Goal: Find specific page/section: Find specific page/section

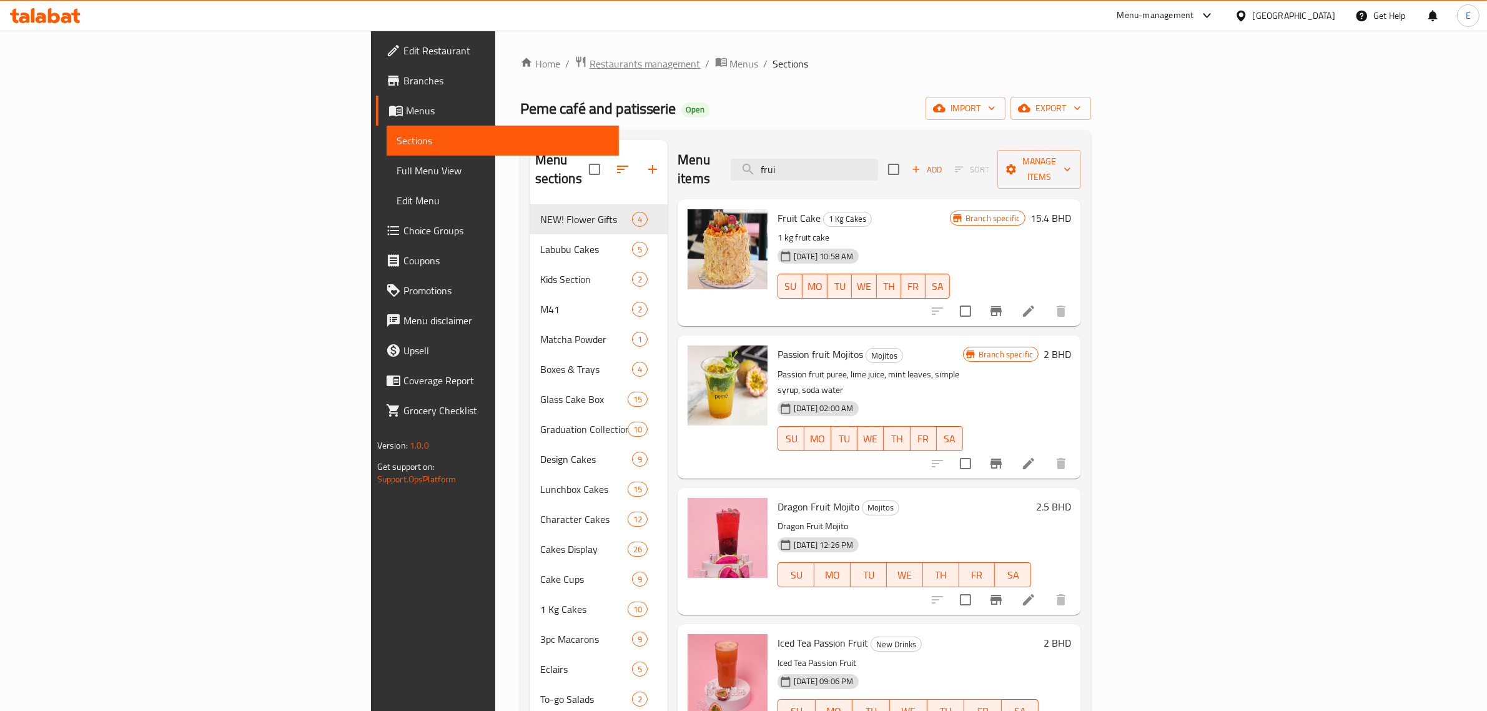
click at [589, 63] on span "Restaurants management" at bounding box center [644, 63] width 111 height 15
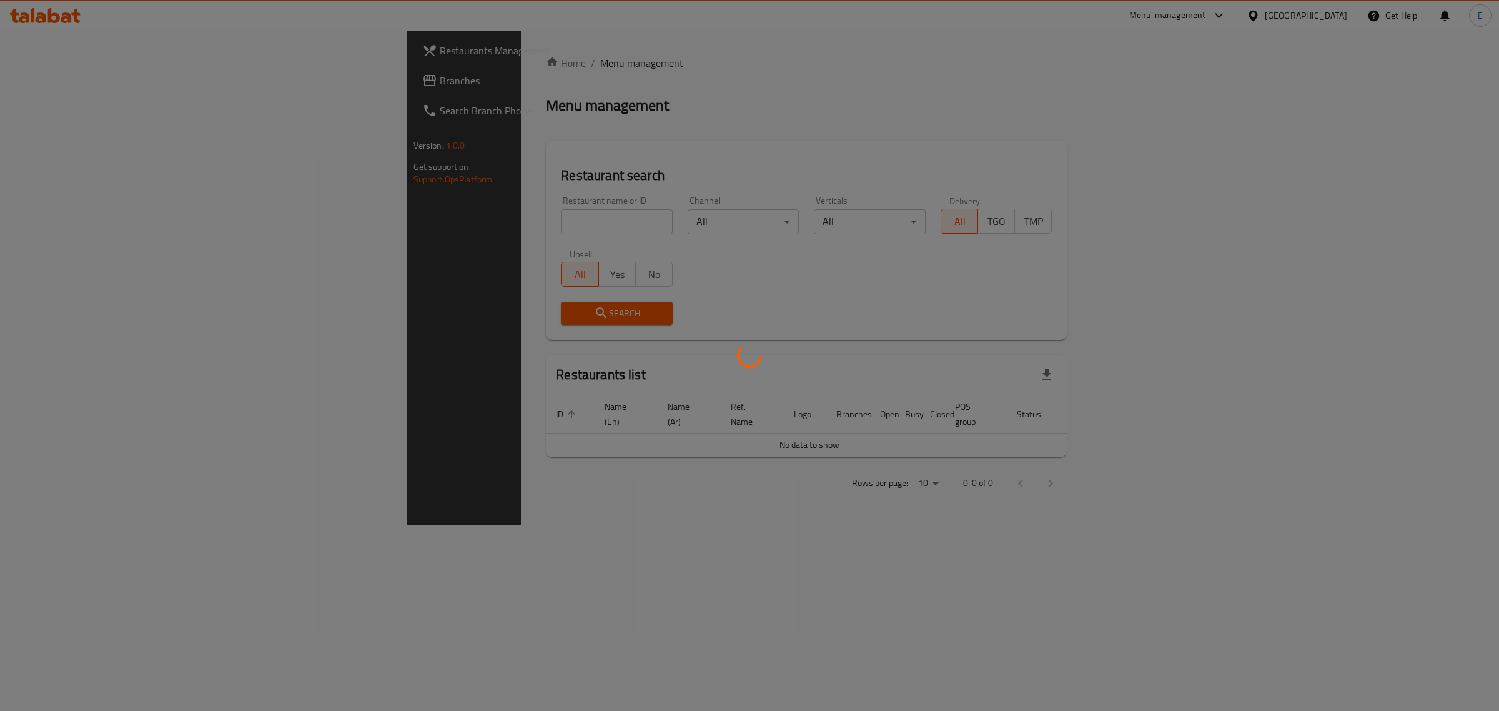
click at [393, 233] on div at bounding box center [749, 355] width 1499 height 711
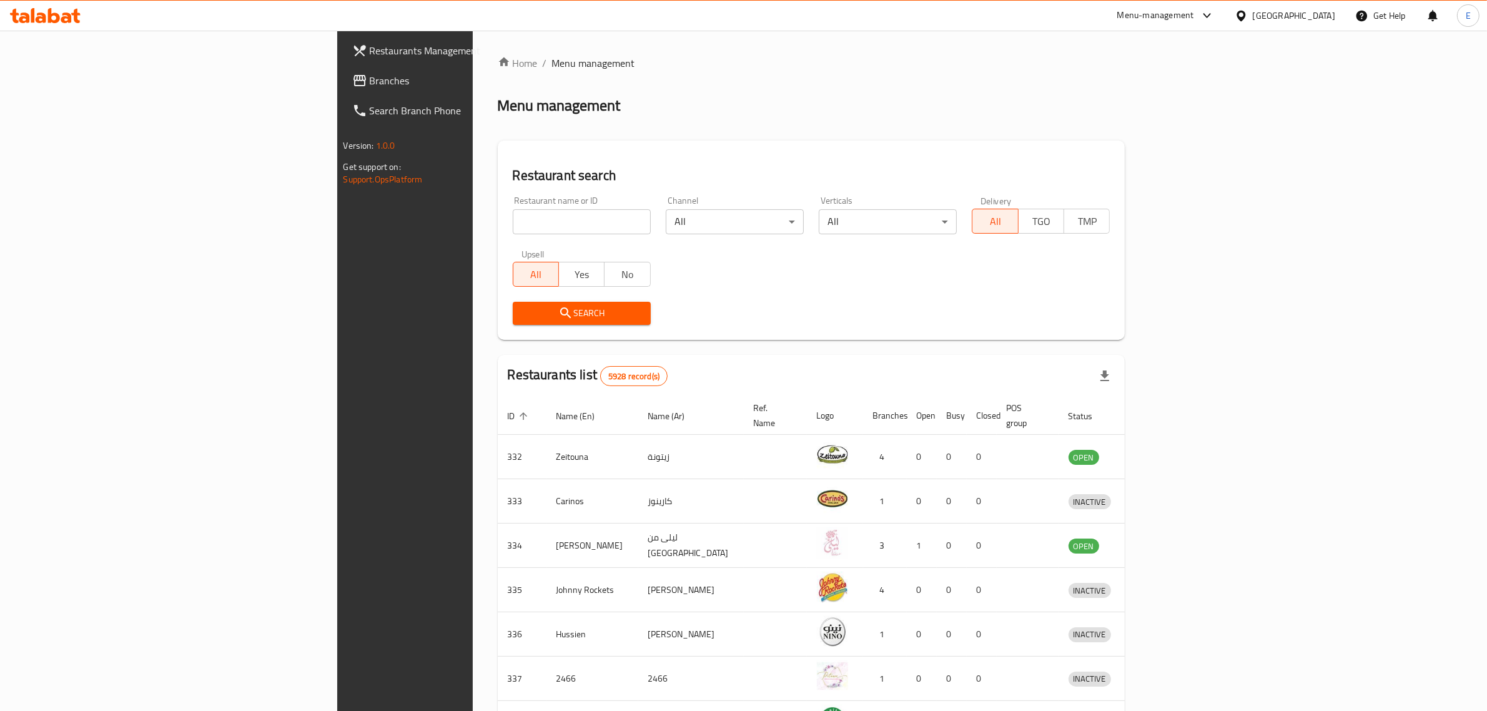
click at [513, 226] on input "search" at bounding box center [582, 221] width 138 height 25
click at [513, 225] on input "search" at bounding box center [582, 221] width 138 height 25
type input "ا"
click button "Search" at bounding box center [582, 313] width 138 height 23
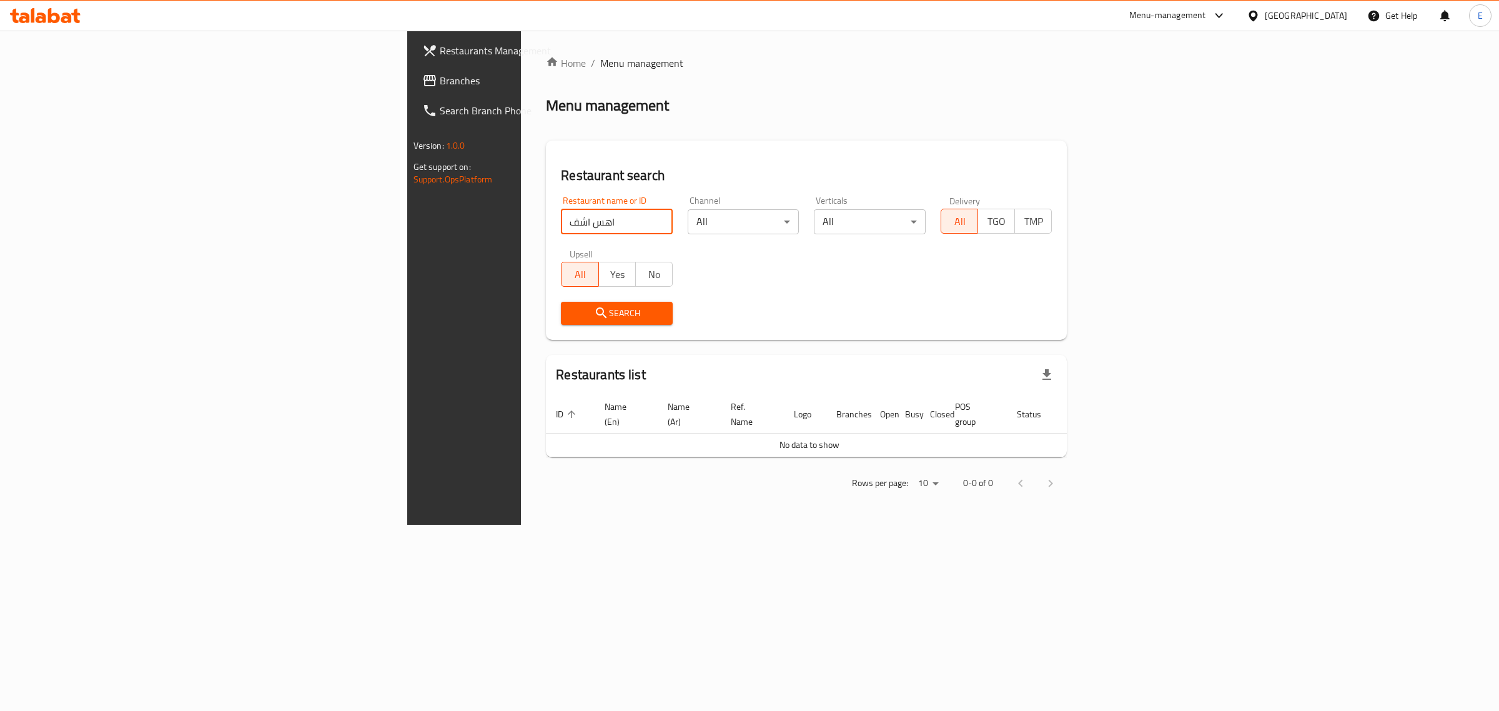
click at [561, 220] on input "اهس اشف" at bounding box center [617, 221] width 112 height 25
drag, startPoint x: 307, startPoint y: 194, endPoint x: 295, endPoint y: 198, distance: 12.4
click at [553, 191] on div "Restaurant name or ID اهس اشف Restaurant name or ID" at bounding box center [616, 215] width 127 height 53
type input "his hat"
click at [571, 309] on span "Search" at bounding box center [617, 313] width 92 height 16
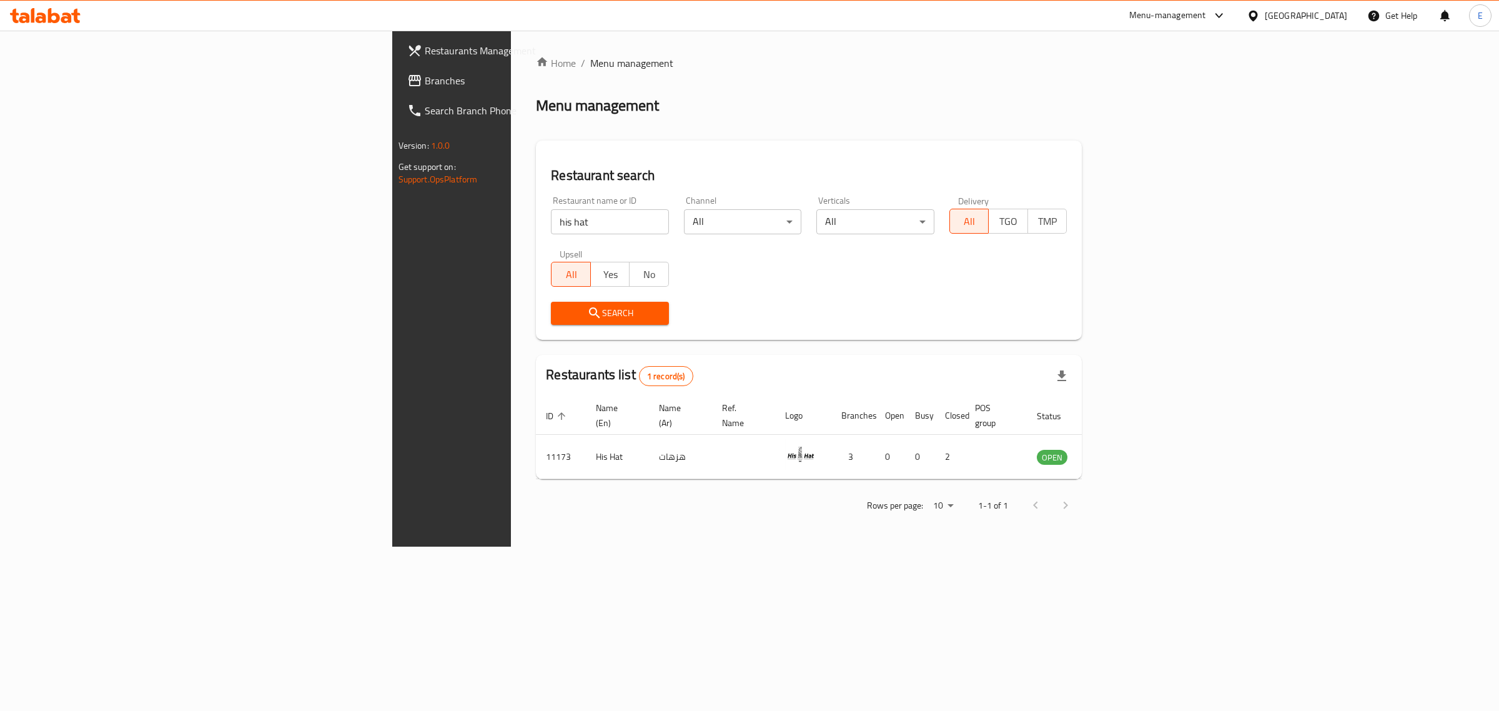
click at [425, 82] on span "Branches" at bounding box center [529, 80] width 208 height 15
